Goal: Check status: Check status

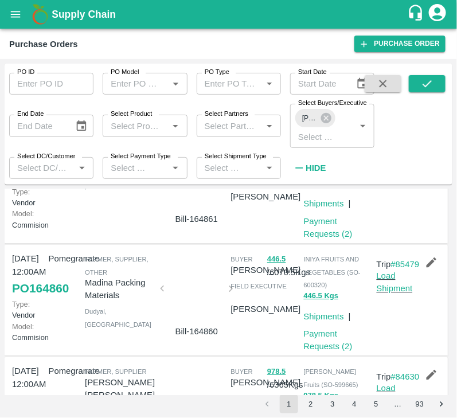
scroll to position [781, 0]
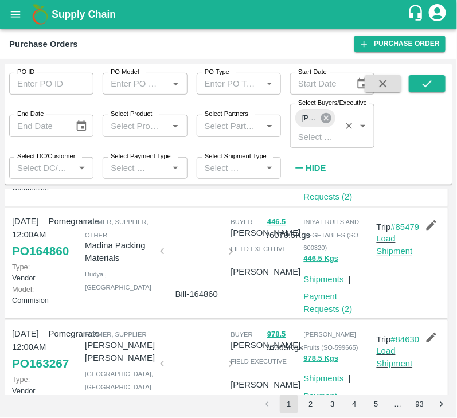
click at [328, 120] on icon at bounding box center [326, 118] width 13 height 13
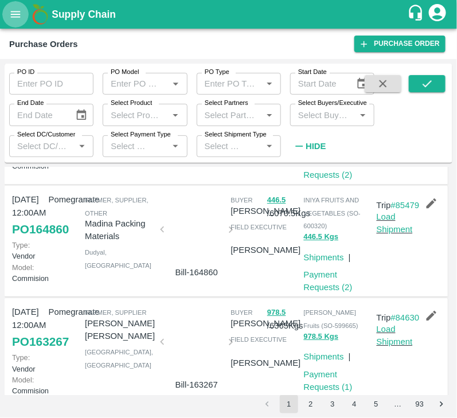
click at [19, 11] on icon "open drawer" at bounding box center [15, 14] width 13 height 13
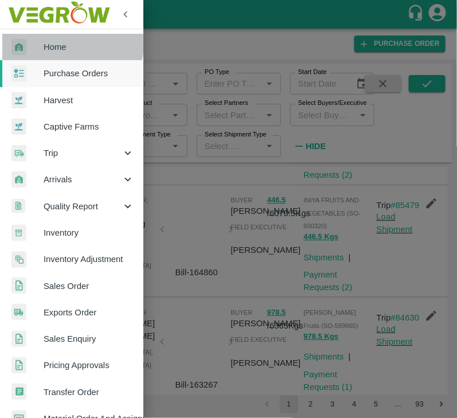
click at [57, 41] on span "Home" at bounding box center [89, 47] width 91 height 13
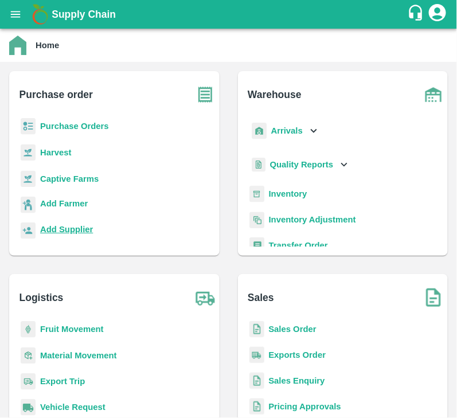
click at [72, 229] on b "Add Supplier" at bounding box center [66, 229] width 53 height 9
click at [81, 128] on b "Purchase Orders" at bounding box center [74, 125] width 69 height 9
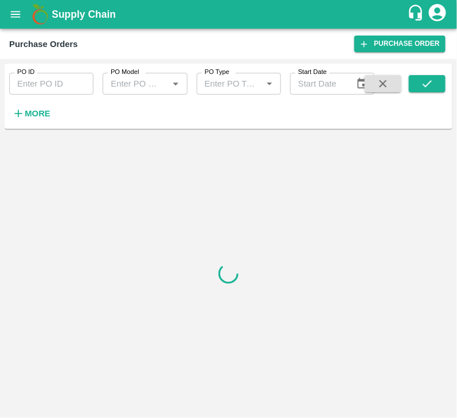
click at [50, 84] on input "PO ID" at bounding box center [51, 84] width 84 height 22
paste input "168621"
type input "168621"
click at [417, 81] on button "submit" at bounding box center [426, 83] width 37 height 17
click at [424, 83] on icon "submit" at bounding box center [427, 83] width 13 height 13
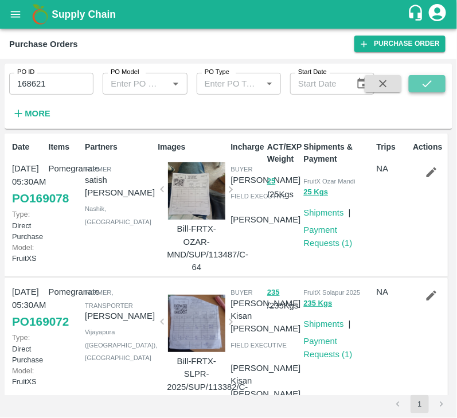
click at [439, 81] on button "submit" at bounding box center [426, 83] width 37 height 17
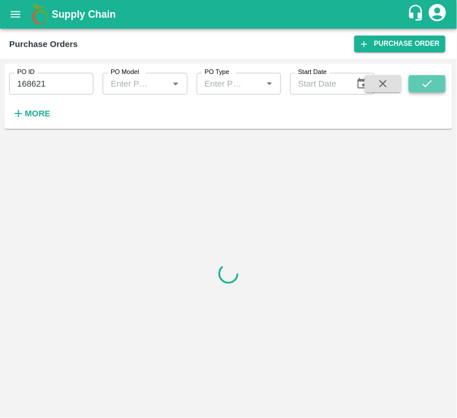
click at [419, 89] on button "submit" at bounding box center [426, 83] width 37 height 17
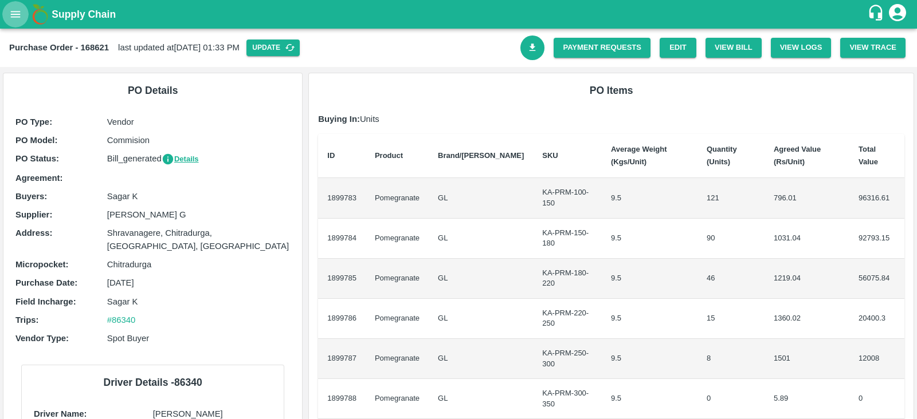
click at [16, 13] on icon "open drawer" at bounding box center [15, 14] width 13 height 13
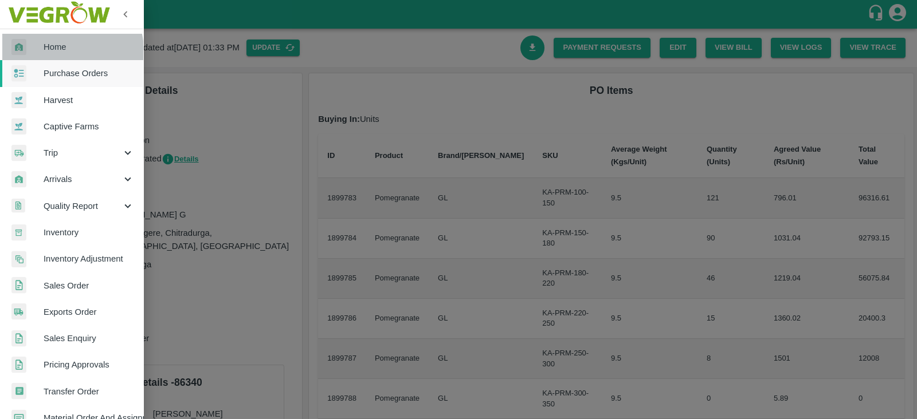
click at [66, 50] on span "Home" at bounding box center [89, 47] width 91 height 13
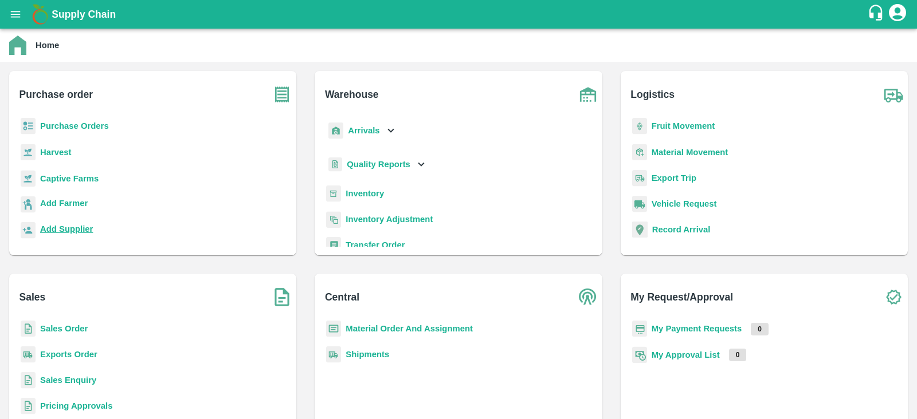
click at [56, 228] on b "Add Supplier" at bounding box center [66, 229] width 53 height 9
